Goal: Find specific page/section: Find specific page/section

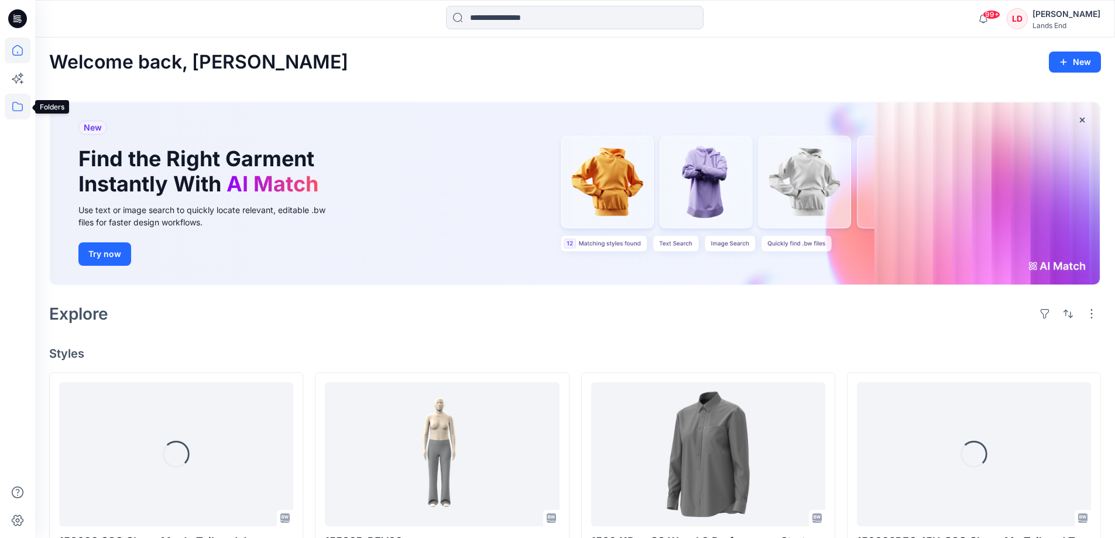
click at [15, 106] on icon at bounding box center [18, 107] width 26 height 26
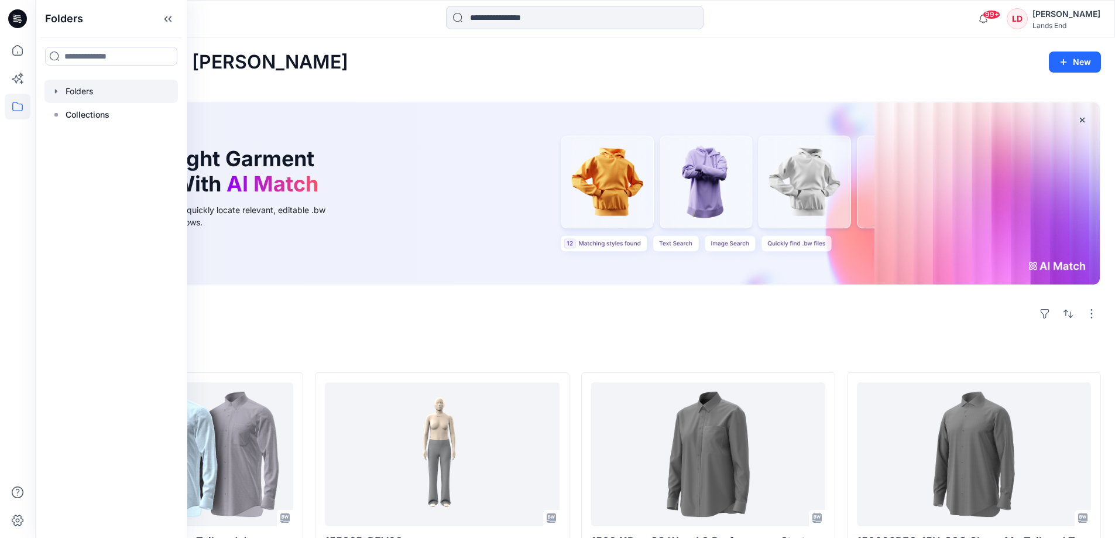
click at [84, 90] on div at bounding box center [110, 91] width 133 height 23
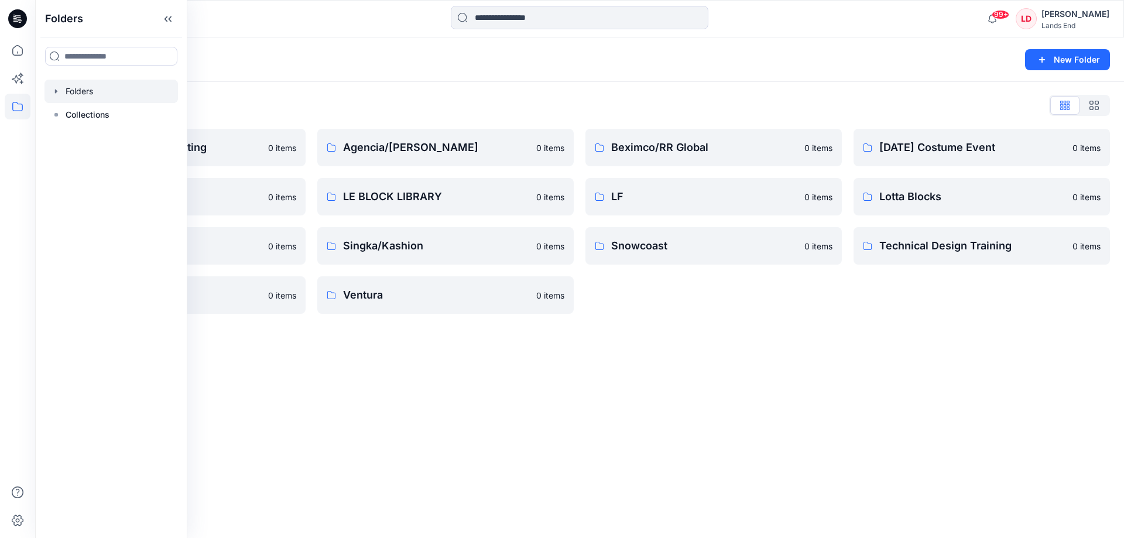
click at [405, 102] on div "Folders List" at bounding box center [579, 105] width 1061 height 19
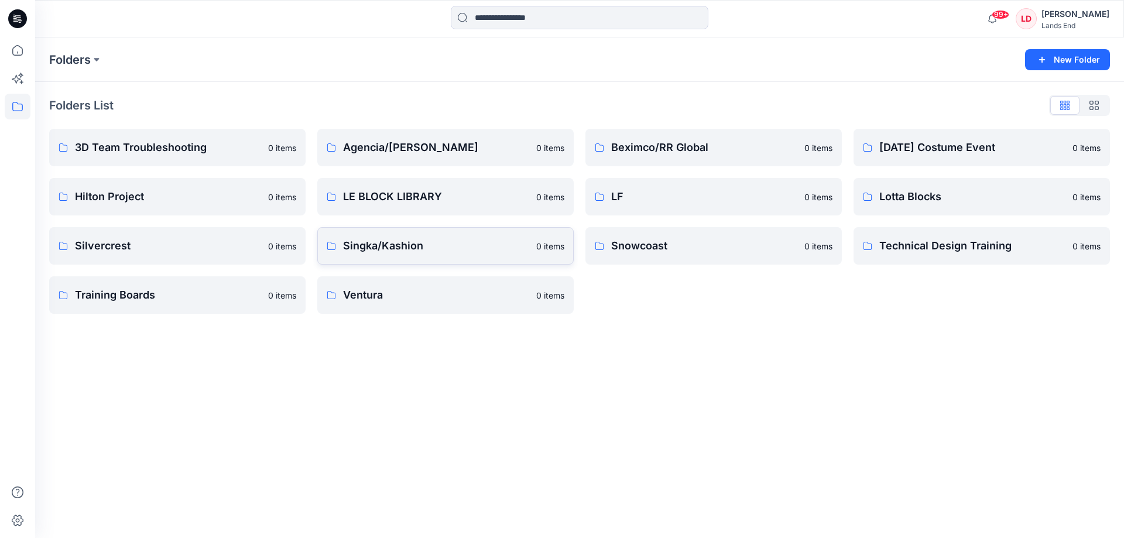
click at [400, 245] on p "Singka/Kashion" at bounding box center [436, 246] width 186 height 16
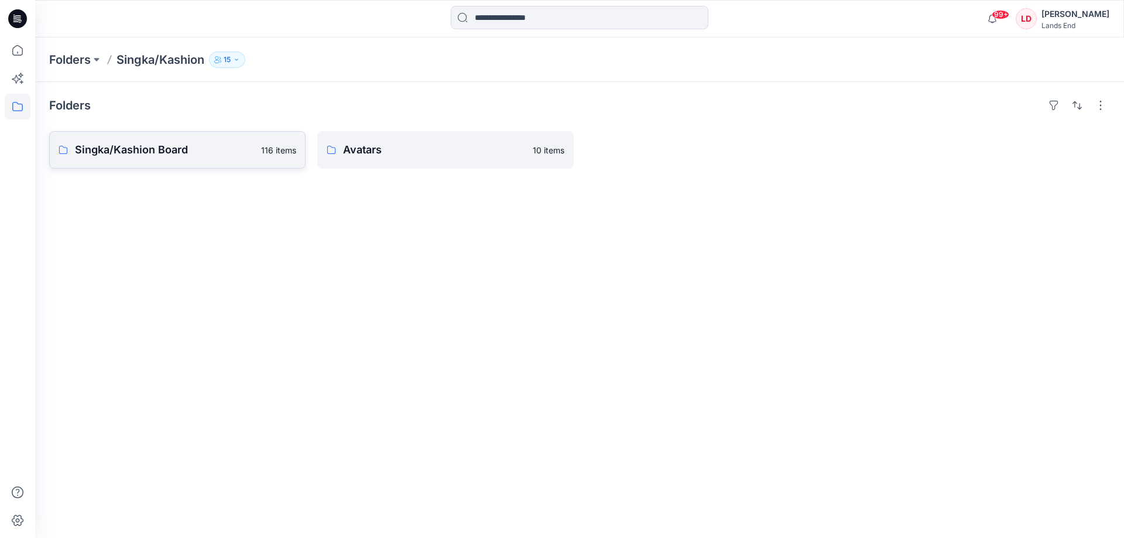
click at [128, 149] on p "Singka/Kashion Board" at bounding box center [164, 150] width 179 height 16
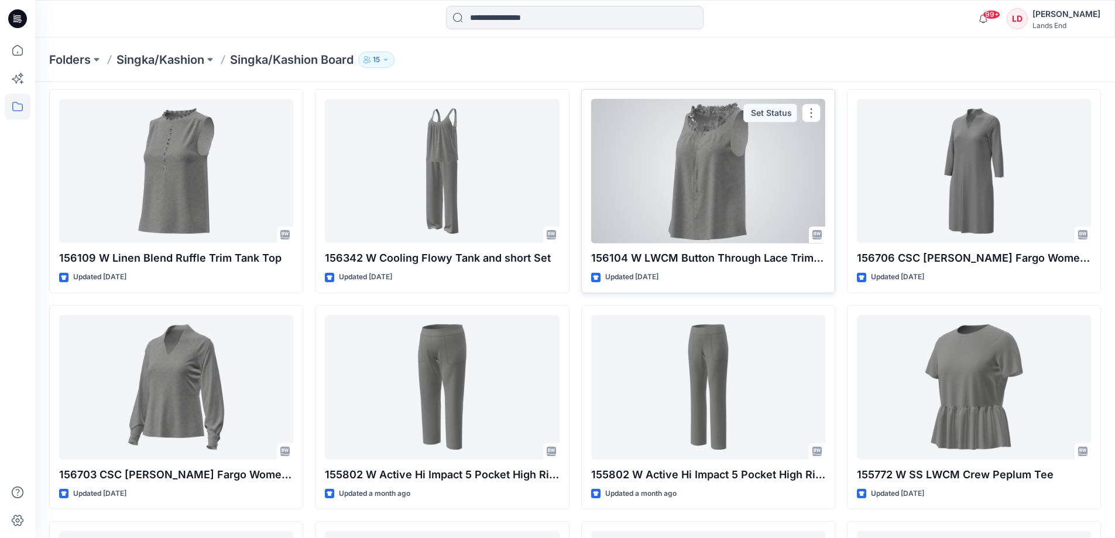
scroll to position [876, 0]
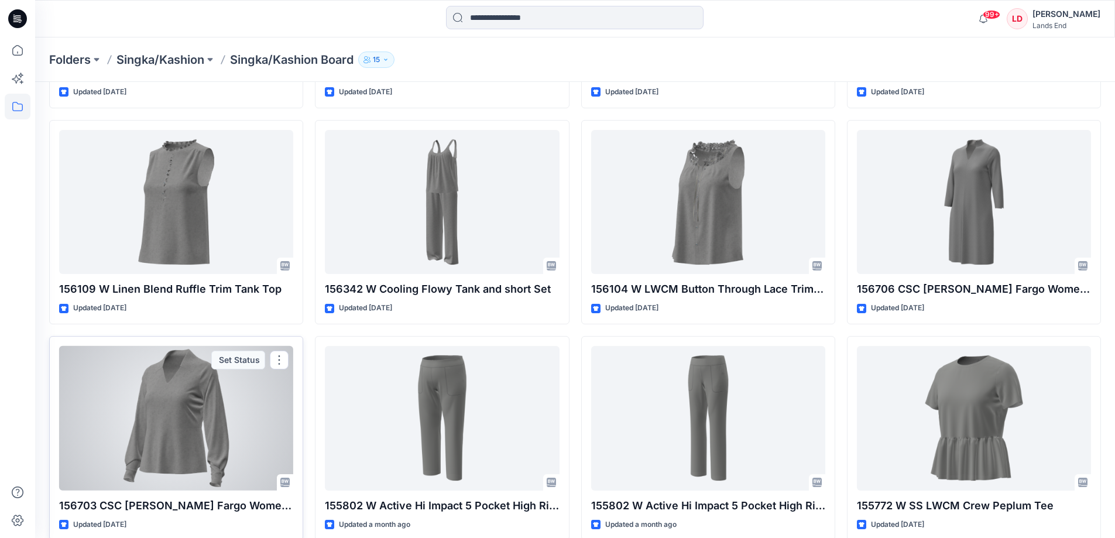
click at [186, 449] on div at bounding box center [176, 418] width 234 height 145
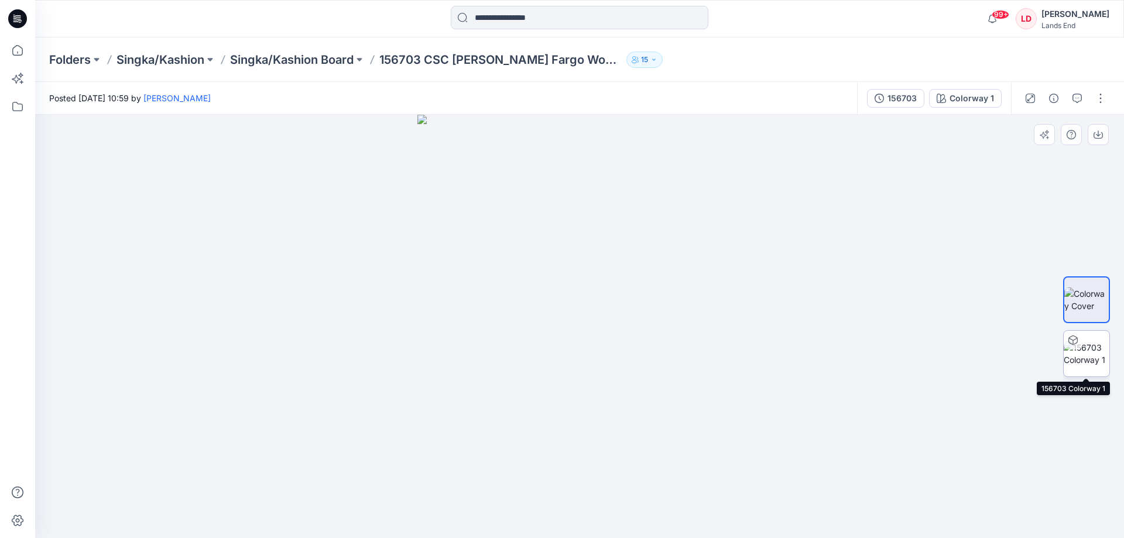
click at [1084, 350] on img at bounding box center [1087, 353] width 46 height 25
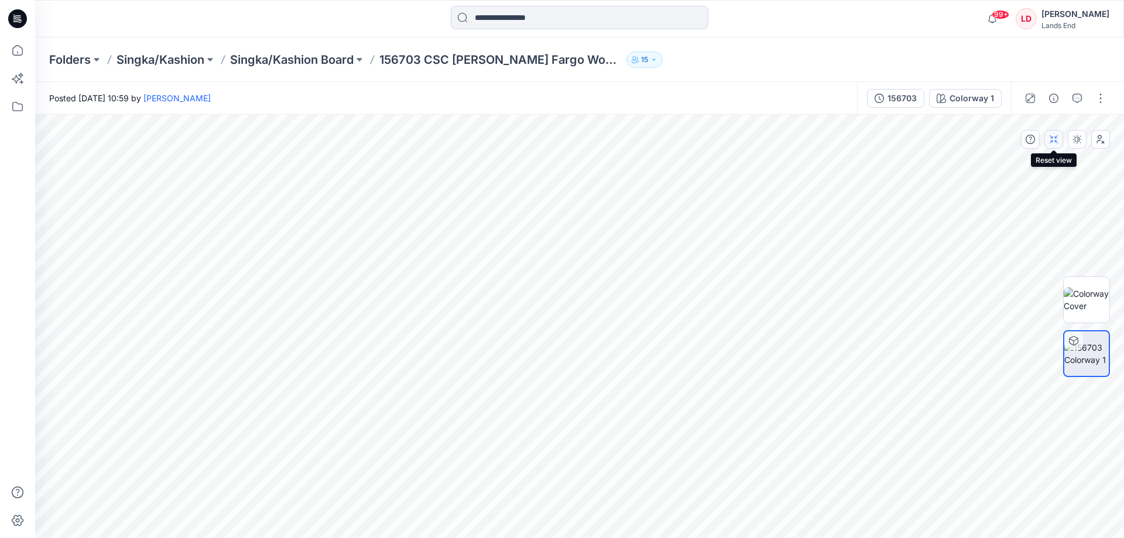
click at [1056, 138] on icon "button" at bounding box center [1054, 140] width 8 height 8
click at [1054, 138] on icon "button" at bounding box center [1053, 139] width 9 height 9
